Goal: Information Seeking & Learning: Learn about a topic

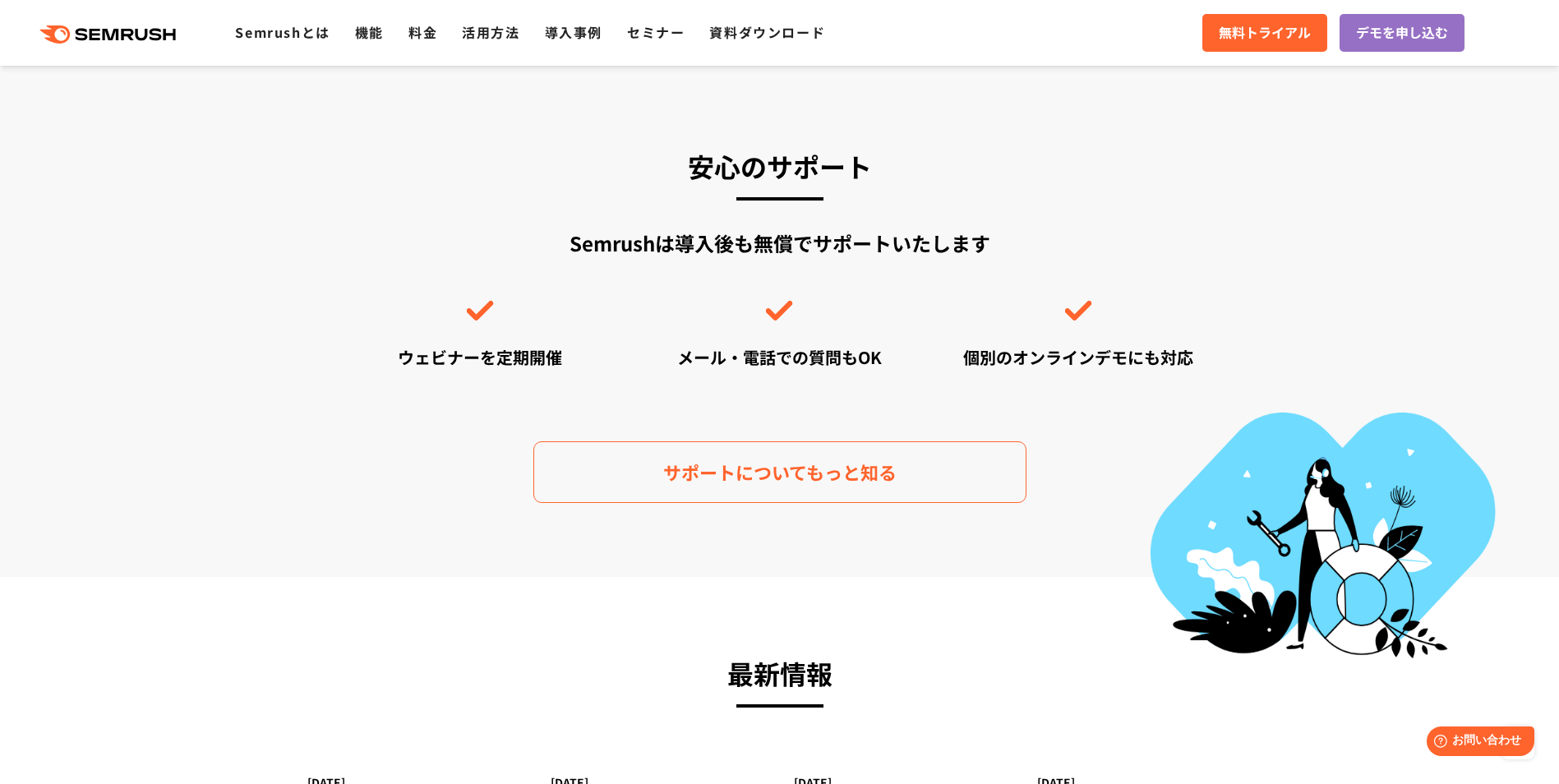
scroll to position [4849, 0]
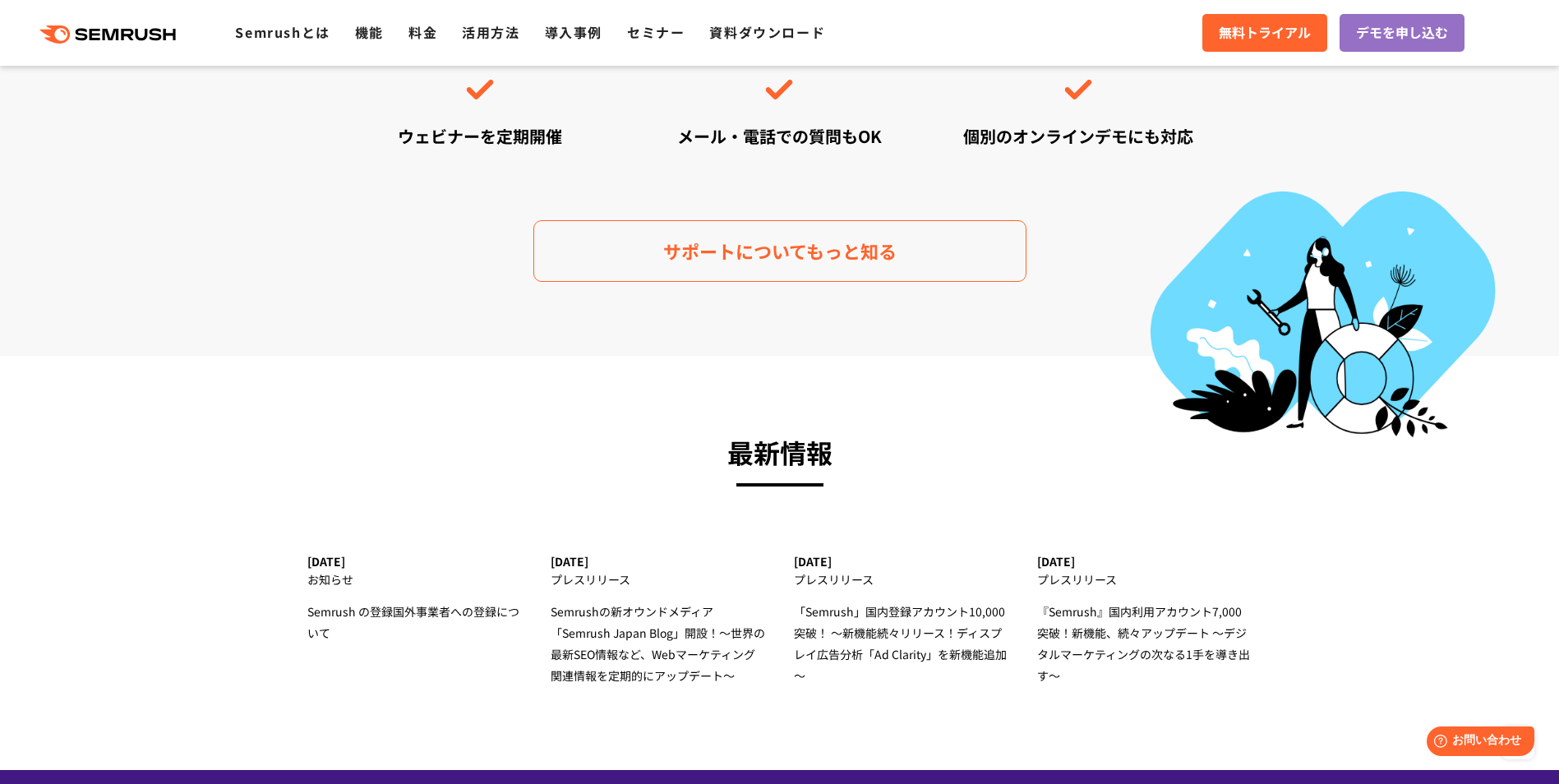
drag, startPoint x: 921, startPoint y: 424, endPoint x: 900, endPoint y: 400, distance: 31.9
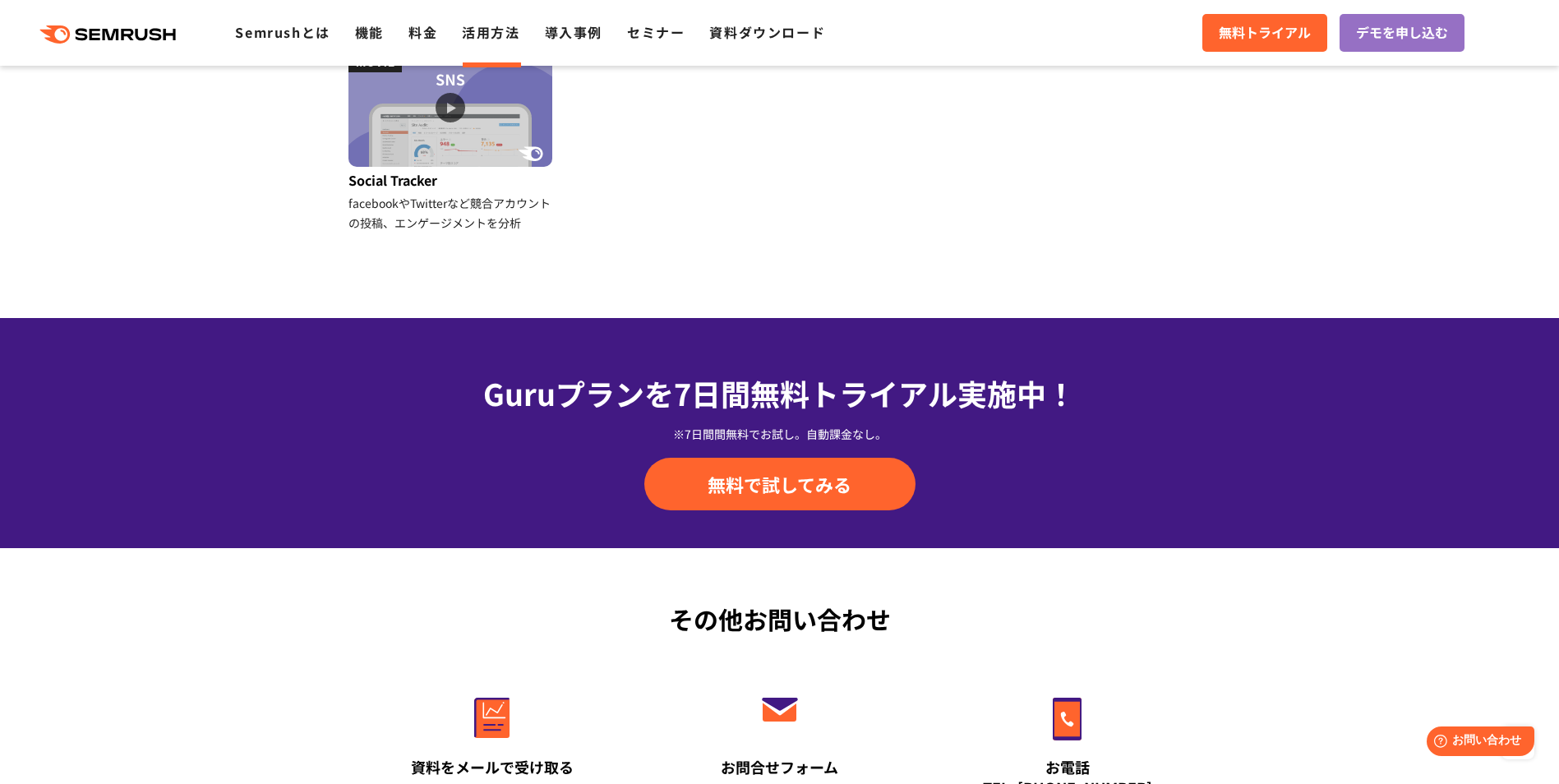
scroll to position [2306, 0]
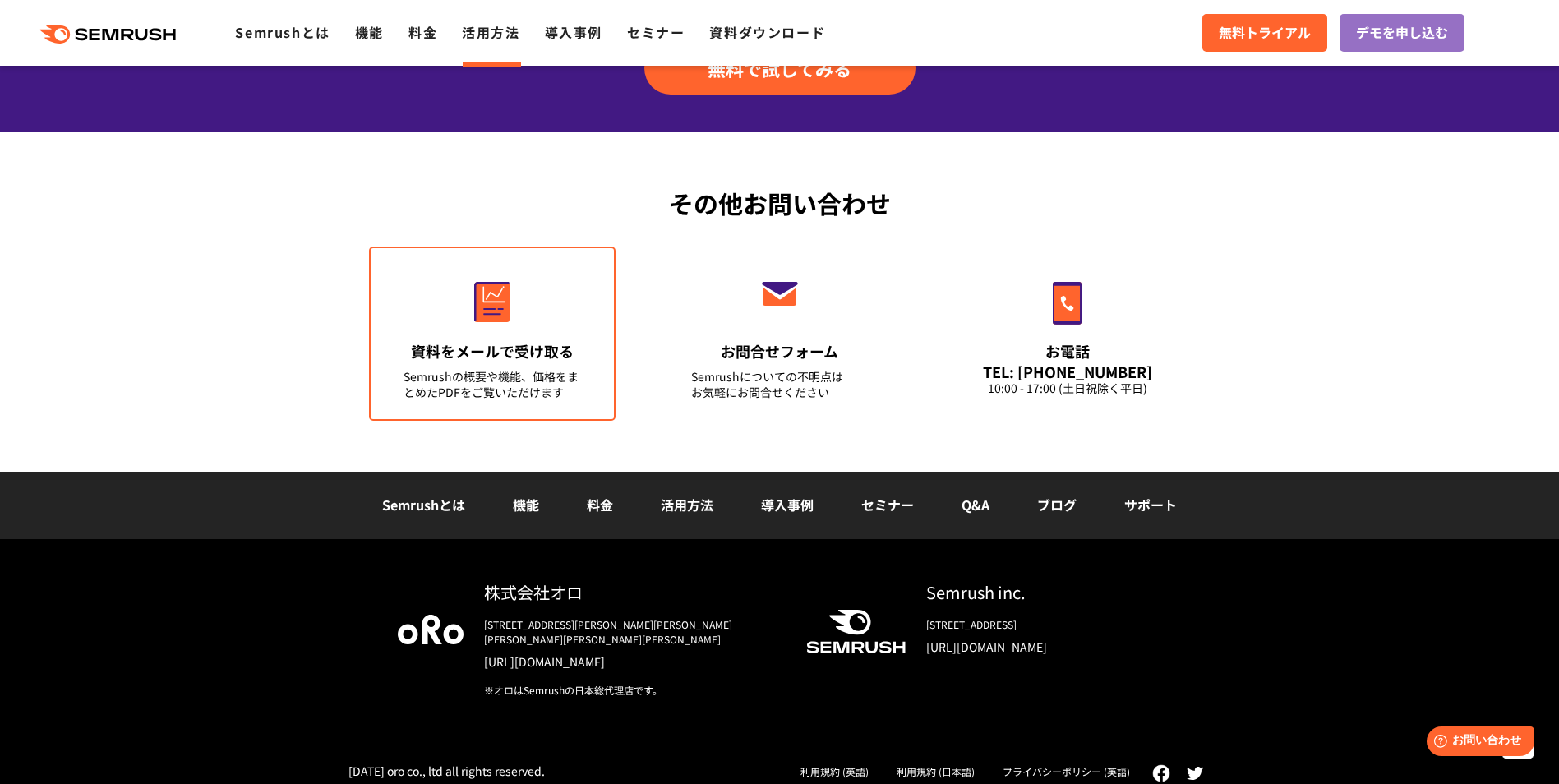
drag, startPoint x: 584, startPoint y: 369, endPoint x: 534, endPoint y: 367, distance: 50.0
